Goal: Task Accomplishment & Management: Use online tool/utility

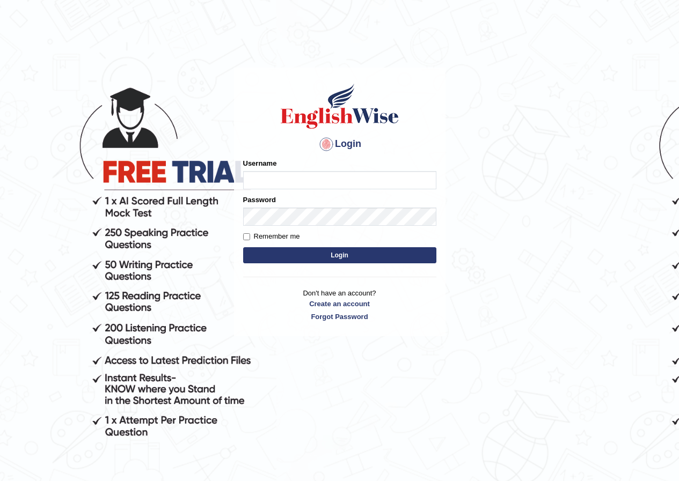
click at [261, 175] on input "Username" at bounding box center [339, 180] width 193 height 18
type input "susmitas_parramatta"
click at [325, 257] on button "Login" at bounding box center [339, 255] width 193 height 16
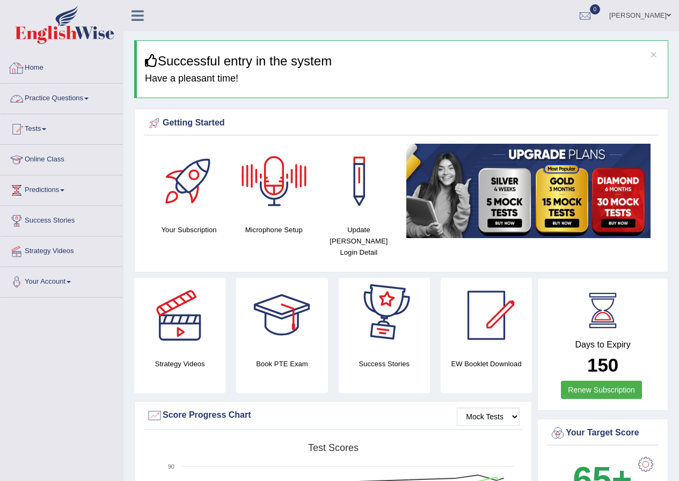
click at [65, 93] on link "Practice Questions" at bounding box center [62, 97] width 122 height 27
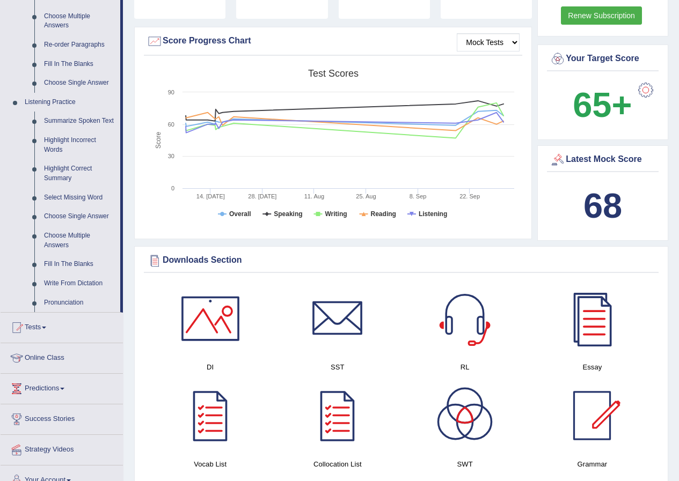
scroll to position [375, 0]
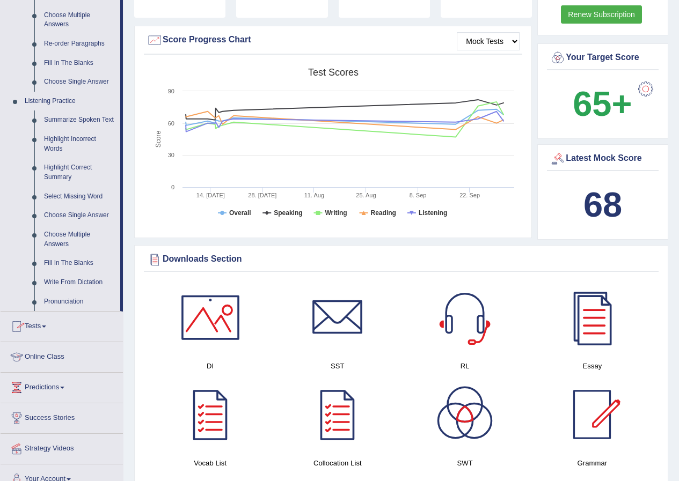
click at [36, 320] on link "Tests" at bounding box center [62, 325] width 122 height 27
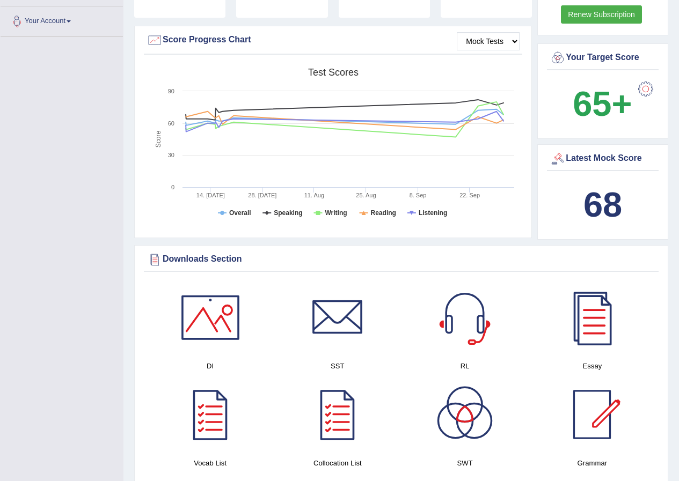
scroll to position [116, 0]
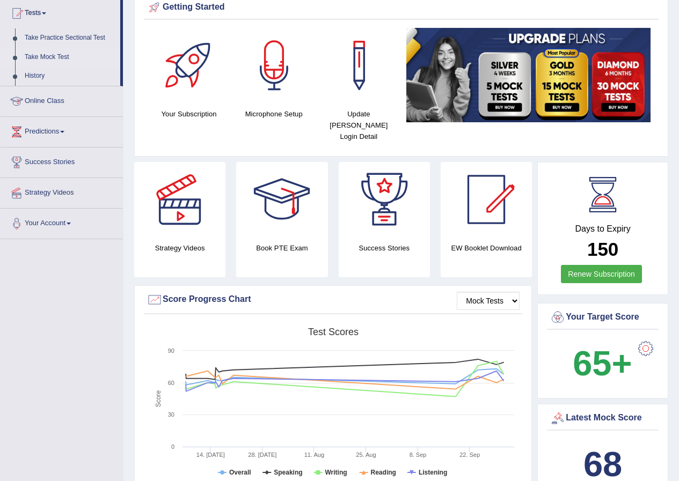
click at [51, 58] on link "Take Mock Test" at bounding box center [70, 57] width 100 height 19
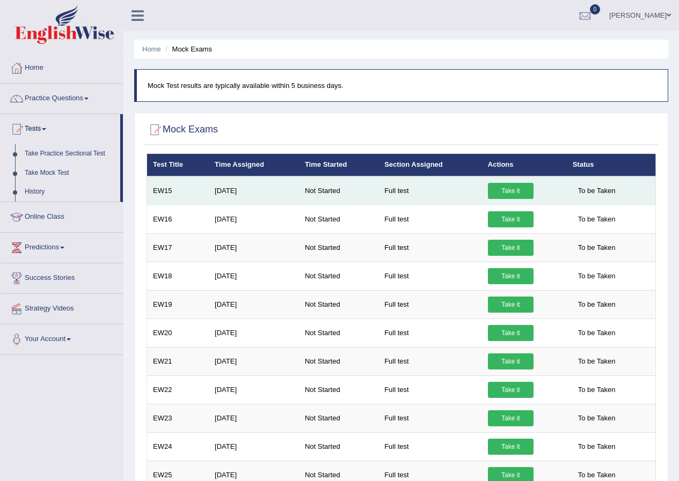
click at [509, 189] on link "Take it" at bounding box center [511, 191] width 46 height 16
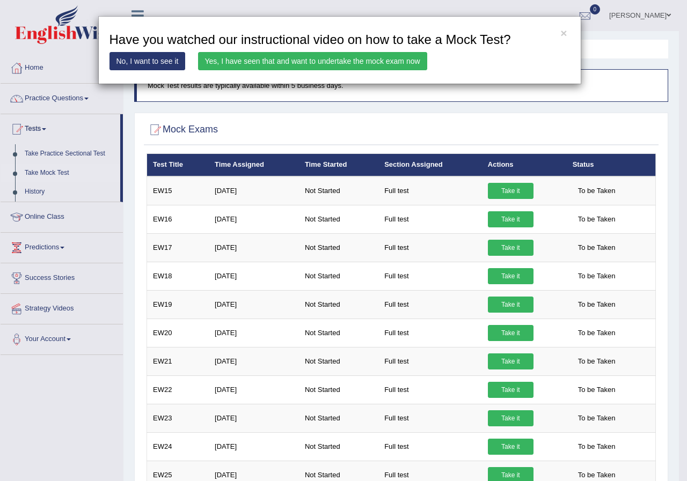
click at [380, 56] on link "Yes, I have seen that and want to undertake the mock exam now" at bounding box center [312, 61] width 229 height 18
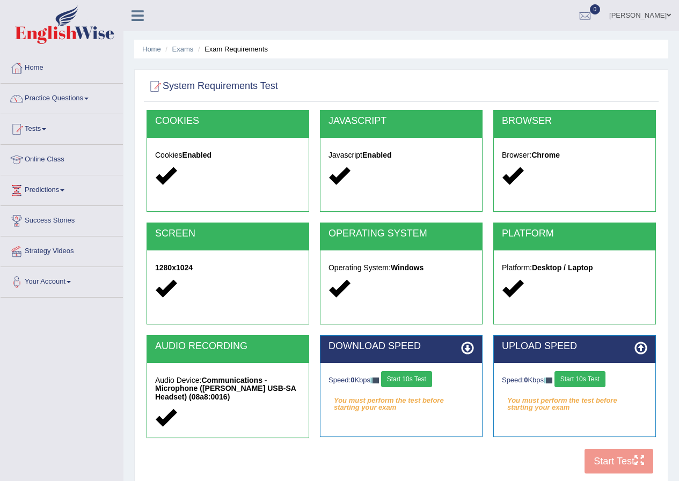
click at [582, 378] on button "Start 10s Test" at bounding box center [579, 379] width 51 height 16
click at [408, 382] on button "Start 10s Test" at bounding box center [406, 379] width 51 height 16
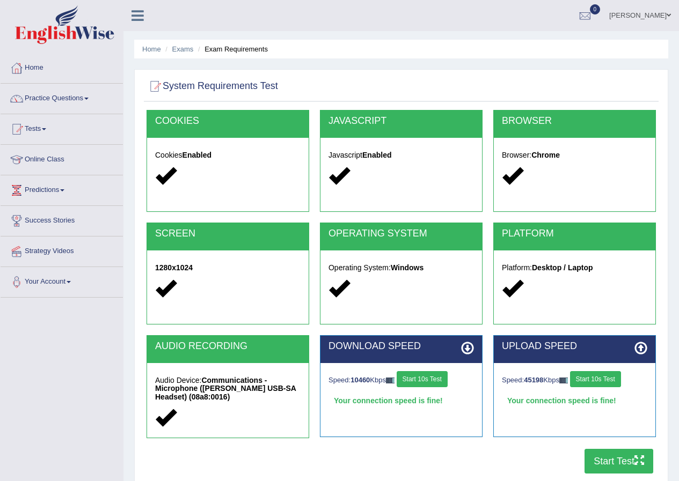
click at [607, 462] on button "Start Test" at bounding box center [618, 461] width 69 height 25
